Goal: Task Accomplishment & Management: Use online tool/utility

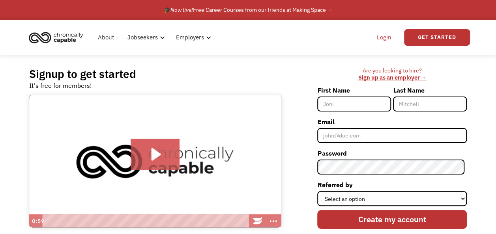
click at [381, 37] on link "Login" at bounding box center [384, 37] width 24 height 25
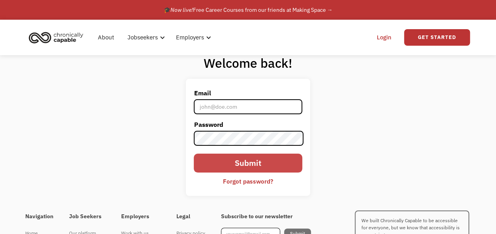
type input "talichiarenza@gmail.com"
click at [262, 165] on input "Submit" at bounding box center [248, 163] width 108 height 19
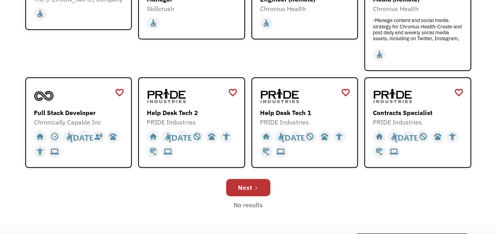
scroll to position [253, 0]
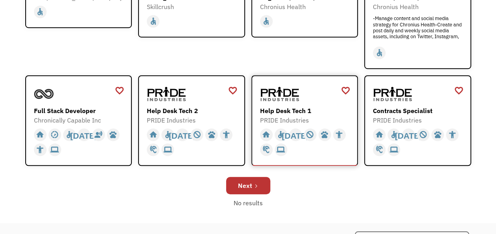
click at [289, 105] on div "Help Desk Tech 1 PRIDE Industries https://jobs.localjobnetwork.com/j/64773016" at bounding box center [306, 104] width 92 height 41
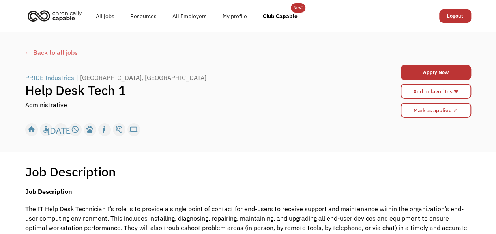
click at [45, 59] on div "← Back to all jobs PRIDE Industries | West Sacramento, CA Help Desk Tech 1 Admi…" at bounding box center [248, 92] width 462 height 97
click at [43, 51] on div "← Back to all jobs" at bounding box center [248, 52] width 446 height 9
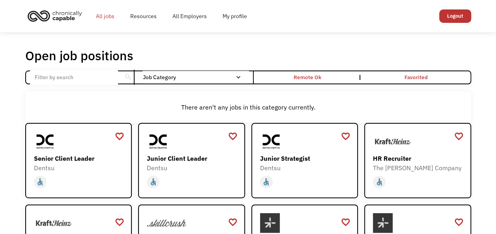
click at [105, 17] on link "All jobs" at bounding box center [105, 16] width 34 height 25
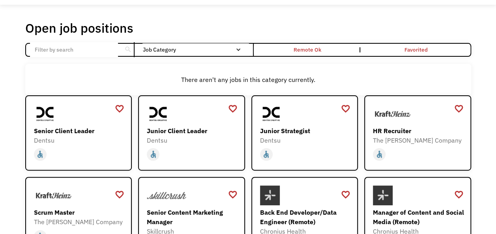
scroll to position [28, 0]
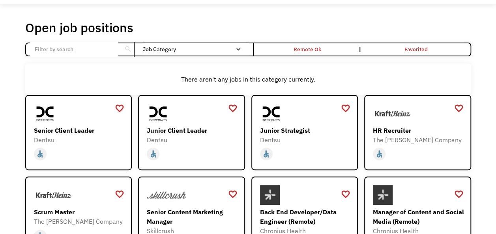
click at [87, 51] on input "Email Form" at bounding box center [74, 49] width 88 height 15
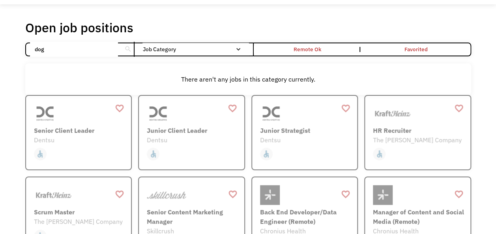
click input "Email Form" at bounding box center [0, 0] width 0 height 0
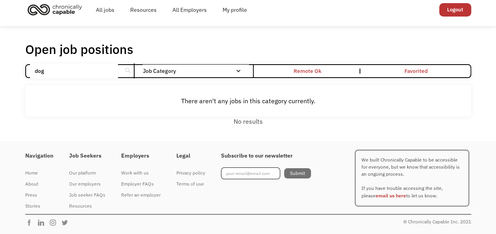
scroll to position [6, 0]
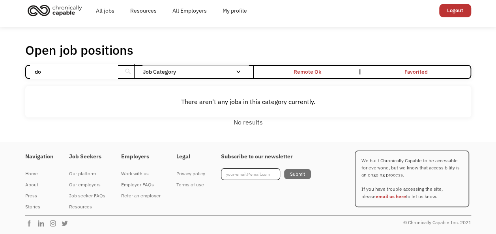
scroll to position [28, 0]
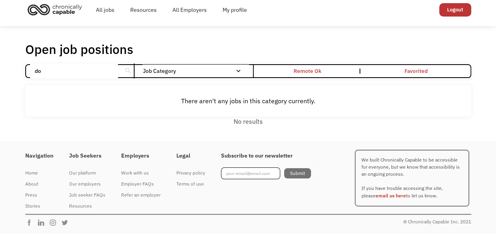
type input "d"
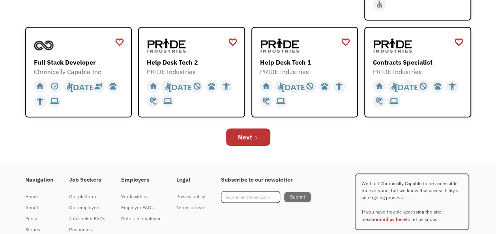
scroll to position [301, 0]
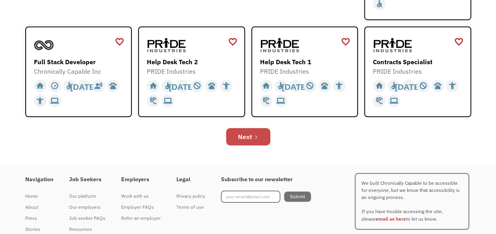
click at [241, 135] on div "Next" at bounding box center [245, 136] width 14 height 9
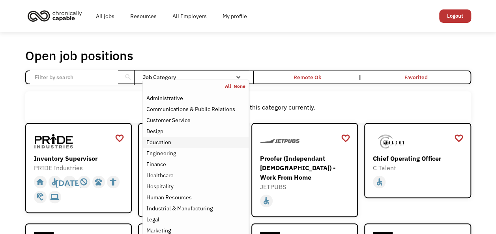
click at [182, 145] on div "Education" at bounding box center [195, 142] width 99 height 9
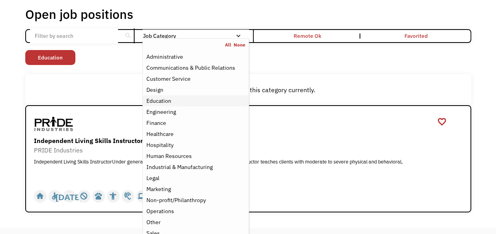
scroll to position [44, 0]
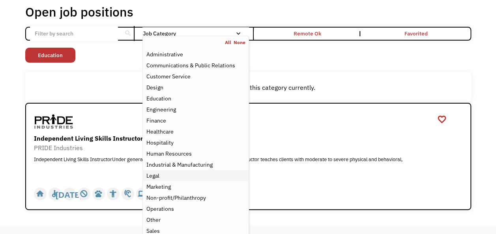
click at [171, 177] on div "Legal" at bounding box center [195, 175] width 99 height 9
click at [259, 56] on div "Non-profit/Philanthropy Other Transportation Technology Science Sales Operation…" at bounding box center [248, 56] width 446 height 17
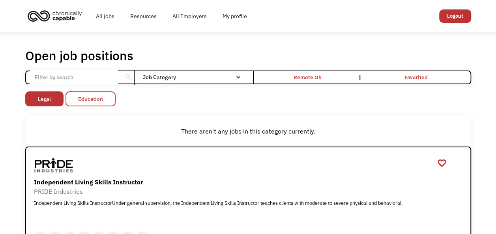
click at [107, 101] on link "Education" at bounding box center [91, 99] width 50 height 15
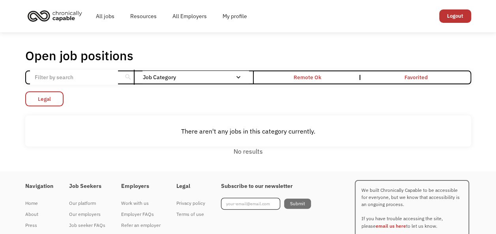
click at [54, 102] on link "Legal" at bounding box center [44, 99] width 38 height 15
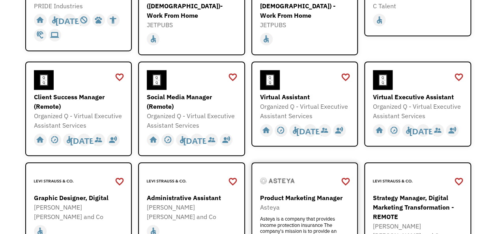
scroll to position [163, 0]
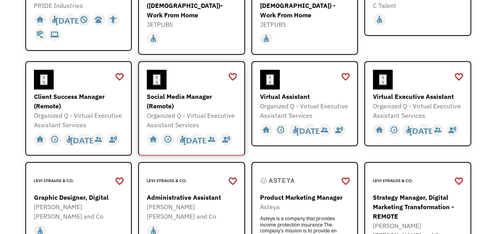
click at [223, 102] on div "Social Media Manager (Remote)" at bounding box center [193, 101] width 92 height 19
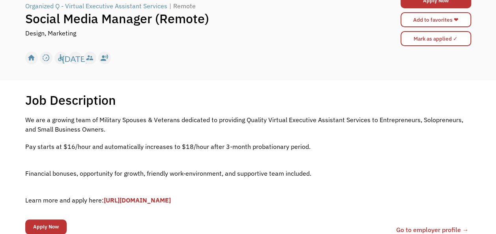
scroll to position [77, 0]
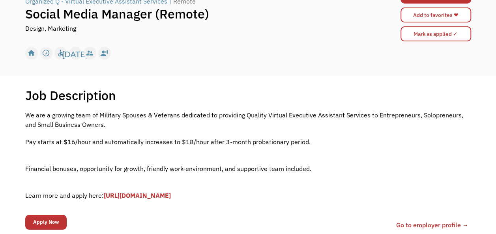
click at [171, 196] on link "[URL][DOMAIN_NAME]" at bounding box center [137, 196] width 67 height 8
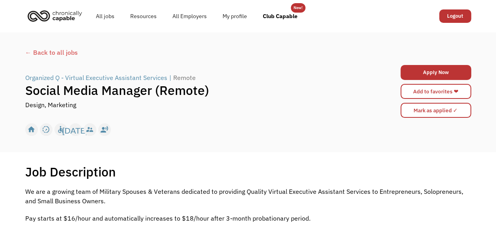
click at [71, 54] on div "← Back to all jobs" at bounding box center [248, 52] width 446 height 9
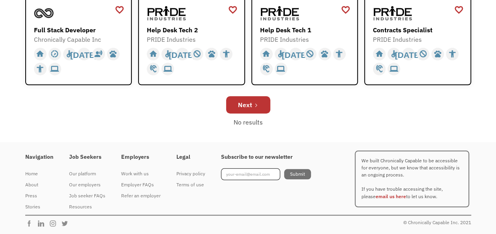
scroll to position [334, 0]
click at [240, 104] on div "Next" at bounding box center [245, 104] width 14 height 9
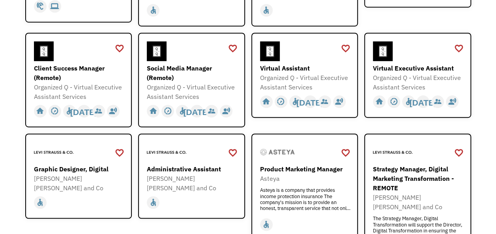
scroll to position [192, 0]
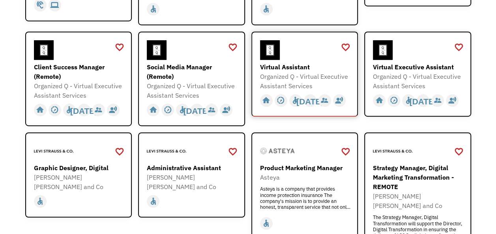
click at [283, 57] on div "Virtual Assistant Organized Q - Virtual Executive Assistant Services https://fo…" at bounding box center [306, 65] width 92 height 51
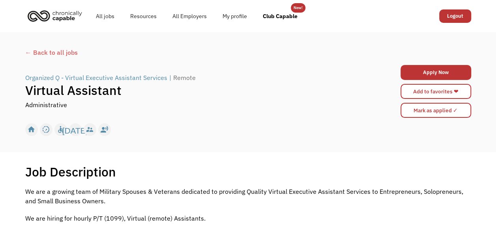
click at [65, 49] on div "← Back to all jobs" at bounding box center [248, 52] width 446 height 9
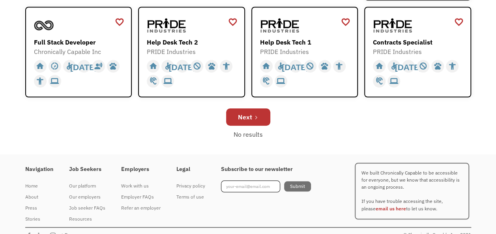
scroll to position [334, 0]
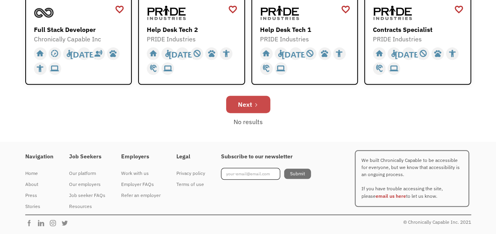
click at [250, 103] on div "Next" at bounding box center [245, 104] width 14 height 9
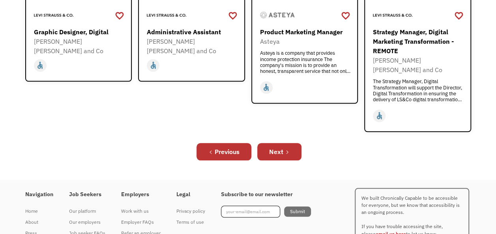
scroll to position [338, 0]
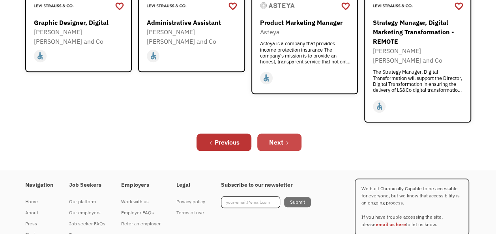
click at [283, 137] on link "Next" at bounding box center [279, 142] width 44 height 17
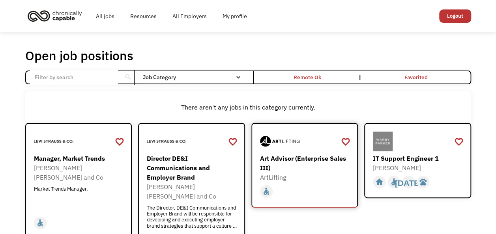
click at [279, 129] on link "Art Advisor (Enterprise Sales III) ArtLifting [URL][DOMAIN_NAME] Full-Time home…" at bounding box center [304, 165] width 107 height 85
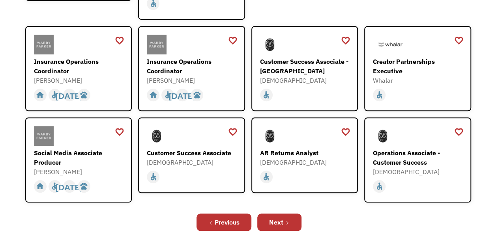
scroll to position [243, 0]
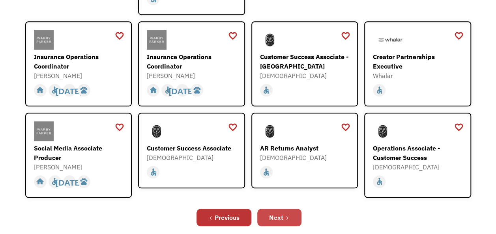
click at [269, 213] on div "Next" at bounding box center [276, 217] width 14 height 9
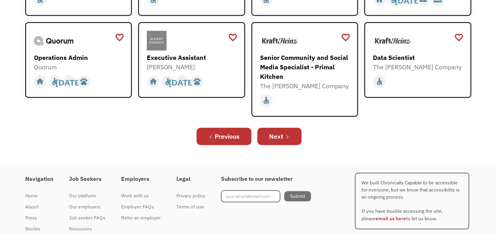
scroll to position [297, 0]
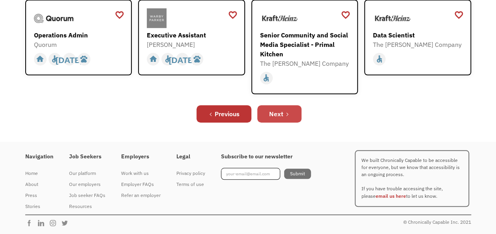
click at [279, 116] on div "Next" at bounding box center [276, 113] width 14 height 9
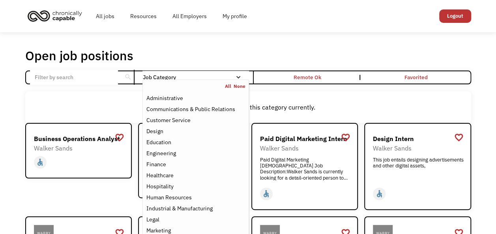
click at [234, 73] on div "Job Category" at bounding box center [195, 77] width 106 height 13
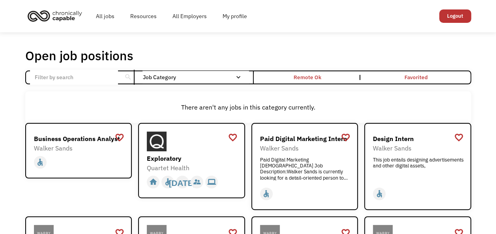
click at [234, 73] on div "Job Category" at bounding box center [195, 77] width 106 height 13
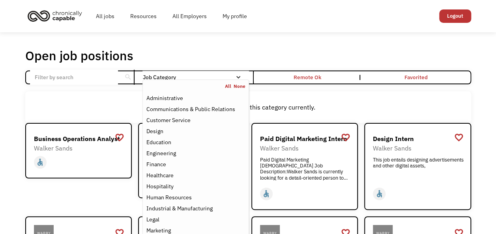
click at [230, 85] on link "All" at bounding box center [229, 86] width 9 height 6
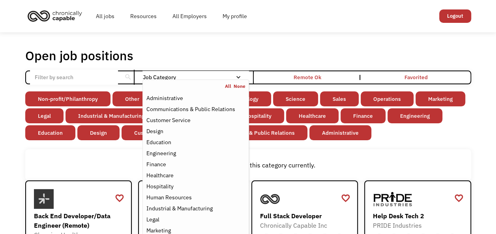
click at [241, 88] on link "None" at bounding box center [240, 86] width 12 height 6
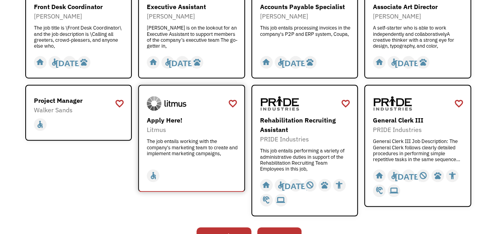
scroll to position [246, 0]
